Goal: Transaction & Acquisition: Purchase product/service

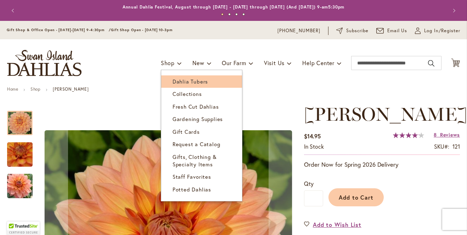
click at [174, 82] on span "Dahlia Tubers" at bounding box center [189, 81] width 35 height 7
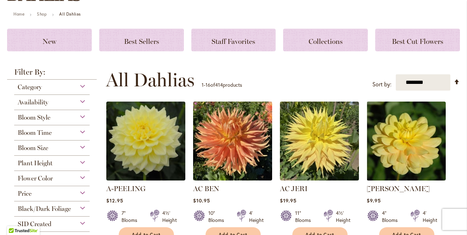
scroll to position [81, 0]
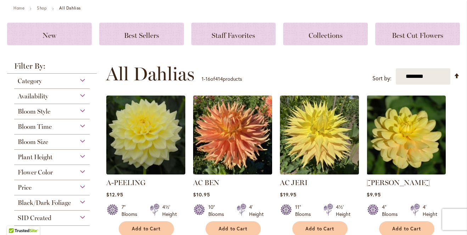
click at [63, 168] on div "Flower Color" at bounding box center [51, 170] width 75 height 11
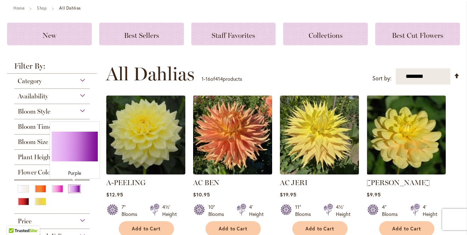
click at [69, 189] on div "Purple" at bounding box center [74, 188] width 11 height 7
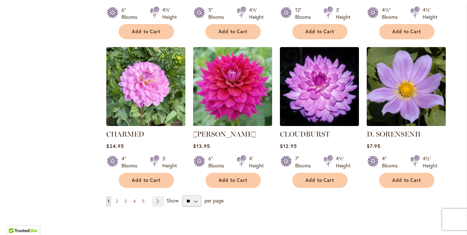
scroll to position [617, 0]
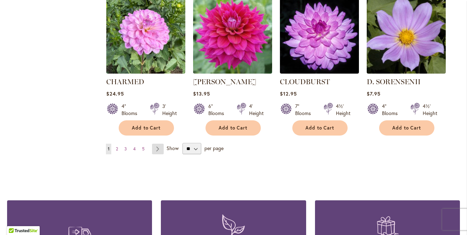
click at [153, 150] on link "Page Next" at bounding box center [158, 149] width 12 height 11
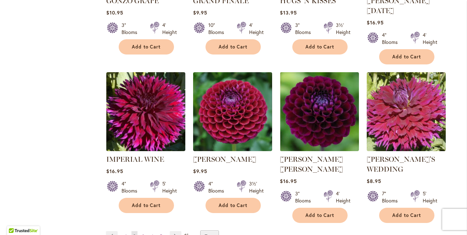
scroll to position [569, 0]
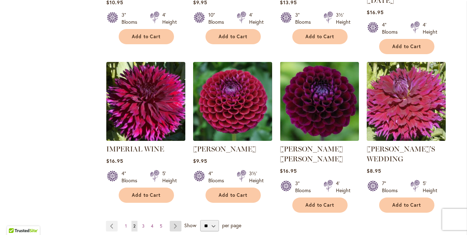
click at [173, 221] on link "Page Next" at bounding box center [176, 226] width 12 height 11
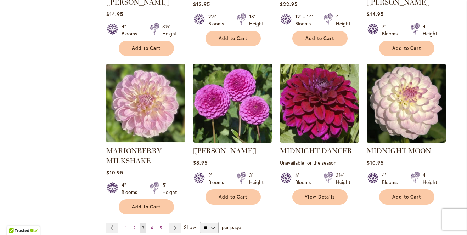
scroll to position [594, 0]
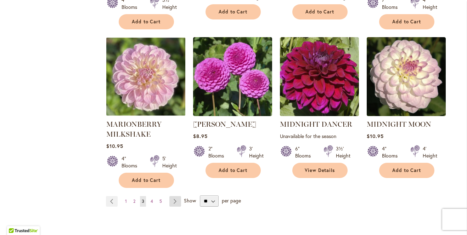
click at [176, 196] on link "Page Next" at bounding box center [175, 201] width 12 height 11
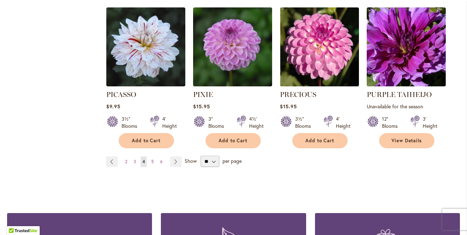
scroll to position [616, 0]
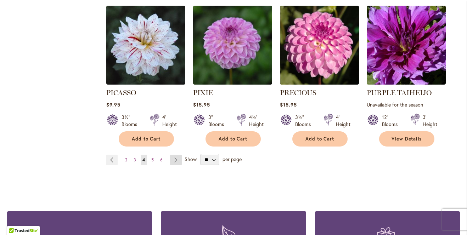
click at [170, 155] on link "Page Next" at bounding box center [176, 160] width 12 height 11
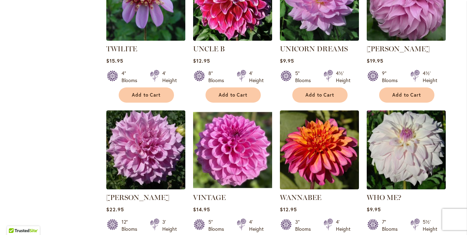
scroll to position [611, 0]
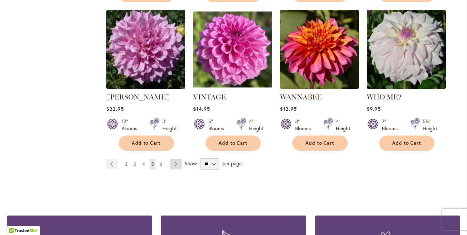
click at [176, 159] on link "Page Next" at bounding box center [176, 164] width 12 height 11
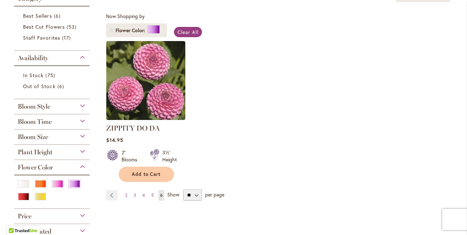
scroll to position [125, 0]
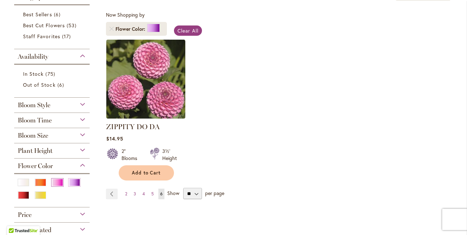
click at [60, 181] on div "Pink" at bounding box center [57, 182] width 11 height 7
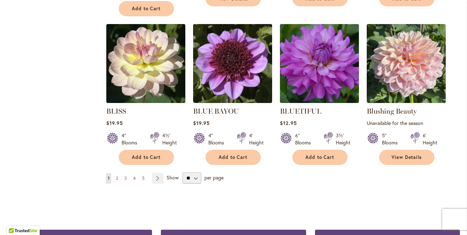
scroll to position [604, 0]
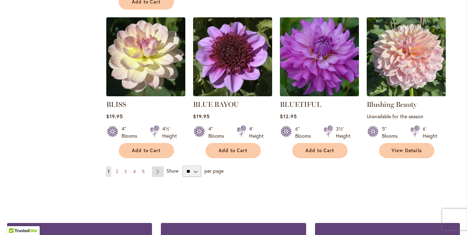
click at [158, 166] on link "Page Next" at bounding box center [158, 171] width 12 height 11
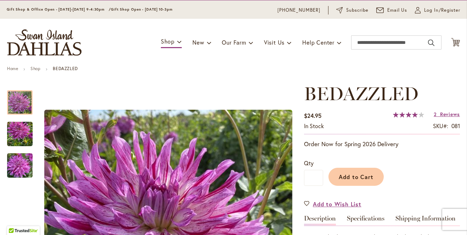
scroll to position [6, 0]
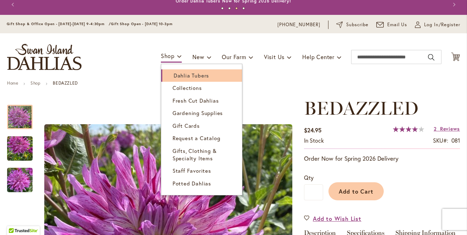
click at [174, 78] on span "Dahlia Tubers" at bounding box center [191, 75] width 35 height 7
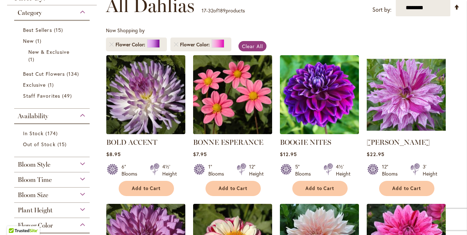
scroll to position [137, 0]
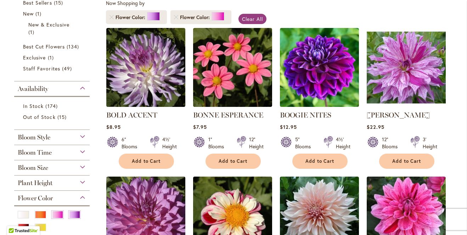
click at [53, 134] on div "Bloom Style" at bounding box center [51, 135] width 75 height 11
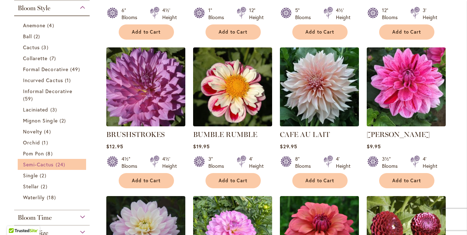
click at [50, 162] on span "Semi-Cactus" at bounding box center [38, 164] width 31 height 7
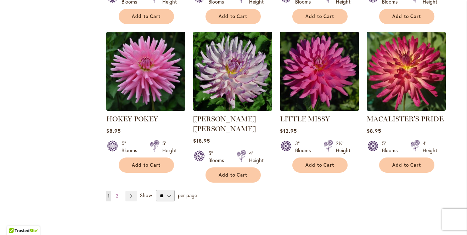
scroll to position [642, 0]
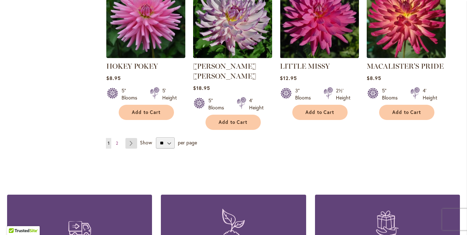
click at [126, 138] on link "Page Next" at bounding box center [131, 143] width 12 height 11
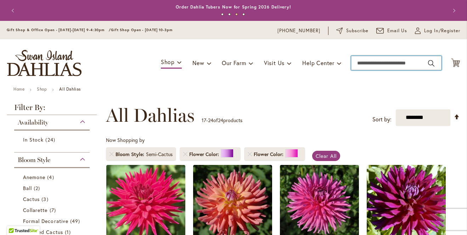
click at [385, 62] on input "Search" at bounding box center [396, 63] width 90 height 14
type input "**********"
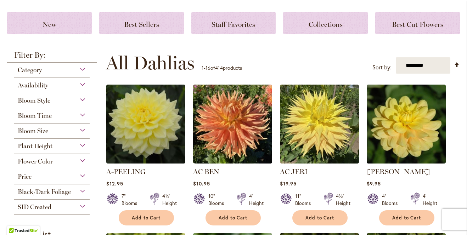
scroll to position [103, 0]
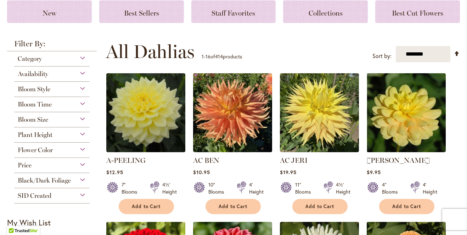
click at [56, 92] on div "Bloom Style" at bounding box center [51, 87] width 75 height 11
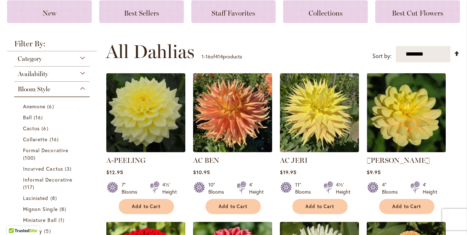
scroll to position [185, 0]
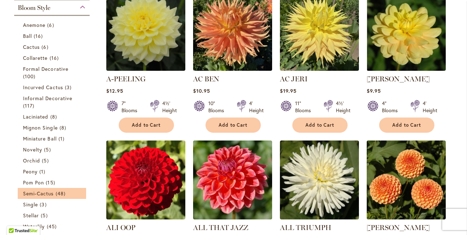
click at [46, 188] on li "Semi-Cactus 48 items" at bounding box center [52, 193] width 68 height 11
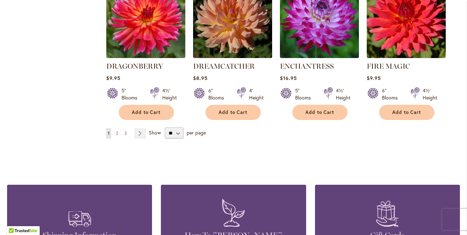
scroll to position [641, 0]
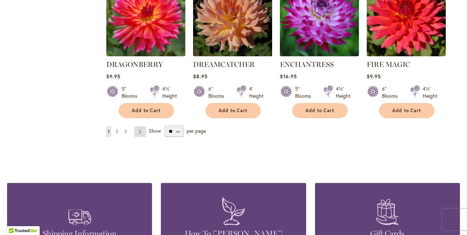
click at [145, 126] on link "Page Next" at bounding box center [140, 131] width 12 height 11
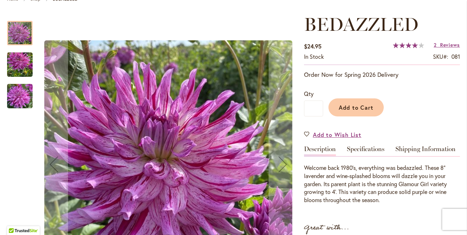
scroll to position [95, 0]
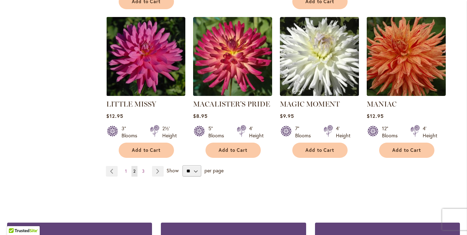
scroll to position [616, 0]
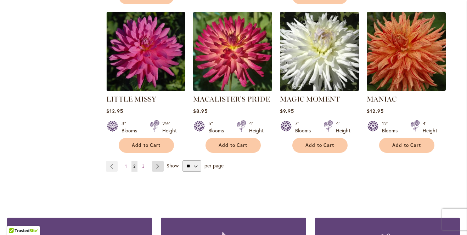
click at [158, 161] on link "Page Next" at bounding box center [158, 166] width 12 height 11
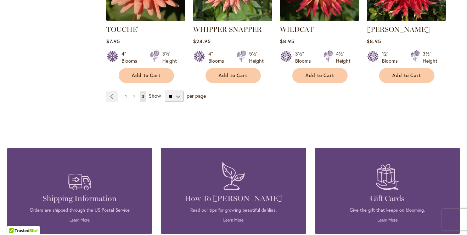
scroll to position [689, 0]
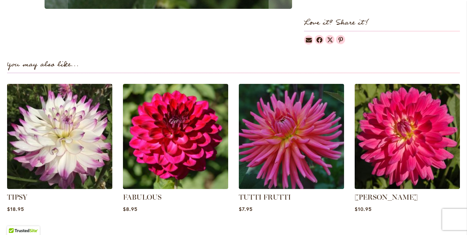
scroll to position [580, 0]
